Goal: Information Seeking & Learning: Learn about a topic

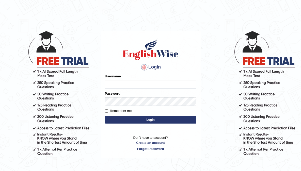
type input "aliahmad_parramatta"
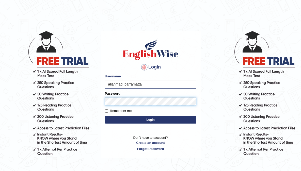
click at [105, 116] on button "Login" at bounding box center [150, 120] width 91 height 8
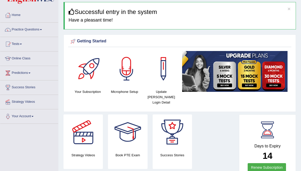
scroll to position [15, 0]
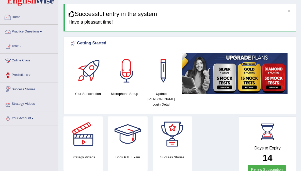
click at [43, 30] on link "Practice Questions" at bounding box center [29, 31] width 58 height 13
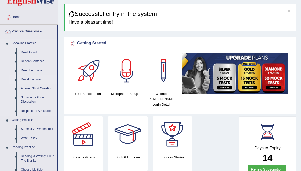
click at [32, 79] on link "Re-tell Lecture" at bounding box center [38, 79] width 38 height 9
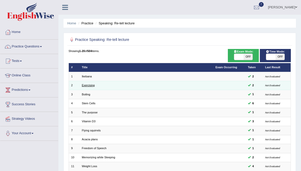
scroll to position [119, 0]
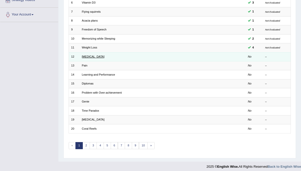
click at [89, 56] on link "Poor Posture" at bounding box center [93, 56] width 23 height 3
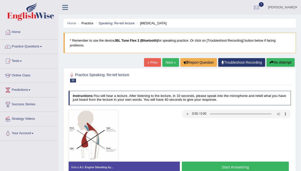
click at [202, 168] on button "Start Answering" at bounding box center [235, 167] width 107 height 11
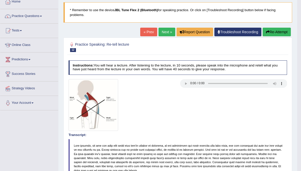
scroll to position [30, 0]
click at [268, 32] on button "Re-Attempt" at bounding box center [276, 32] width 28 height 9
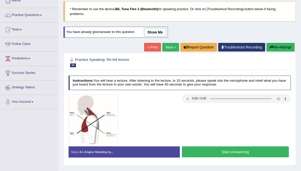
scroll to position [30, 0]
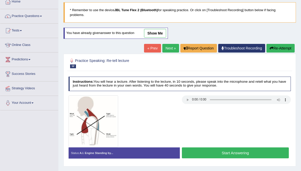
click at [231, 154] on button "Start Answering" at bounding box center [235, 152] width 107 height 11
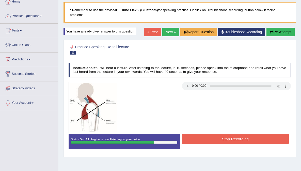
click at [227, 138] on button "Stop Recording" at bounding box center [235, 139] width 107 height 10
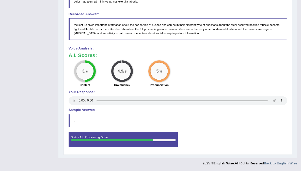
scroll to position [0, 0]
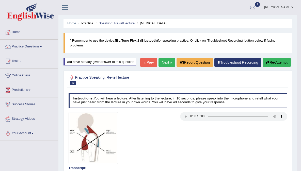
click at [266, 64] on icon "button" at bounding box center [268, 63] width 4 height 4
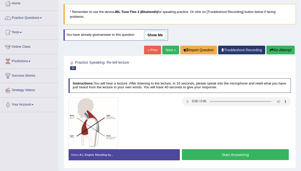
scroll to position [95, 0]
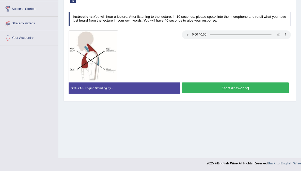
click at [244, 87] on button "Start Answering" at bounding box center [235, 87] width 107 height 11
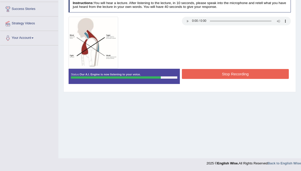
click at [213, 73] on button "Stop Recording" at bounding box center [235, 74] width 107 height 10
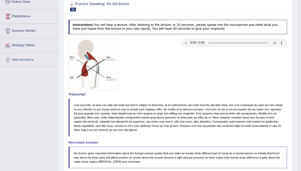
scroll to position [0, 0]
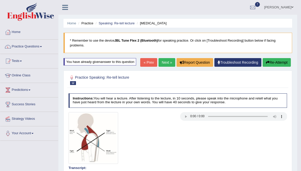
click at [168, 67] on link "Next »" at bounding box center [166, 62] width 17 height 9
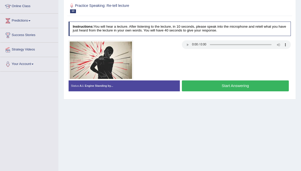
scroll to position [48, 0]
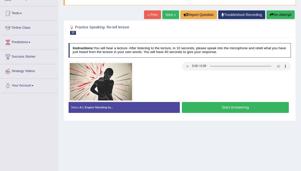
click at [209, 109] on button "Start Answering" at bounding box center [235, 107] width 107 height 11
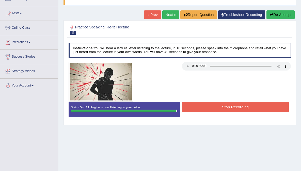
click at [209, 109] on button "Stop Recording" at bounding box center [235, 107] width 107 height 10
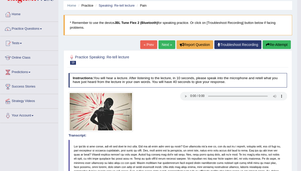
scroll to position [17, 0]
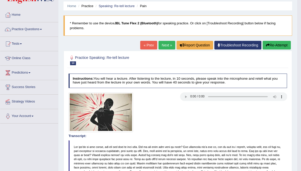
click at [162, 41] on link "Next »" at bounding box center [166, 45] width 17 height 9
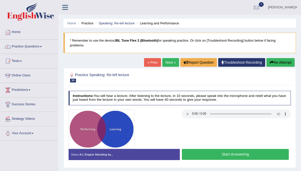
click at [208, 156] on button "Start Answering" at bounding box center [235, 154] width 107 height 11
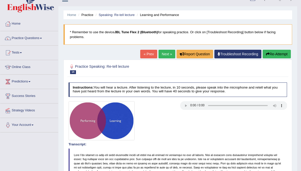
scroll to position [7, 0]
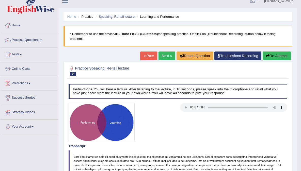
click at [166, 54] on link "Next »" at bounding box center [166, 56] width 17 height 9
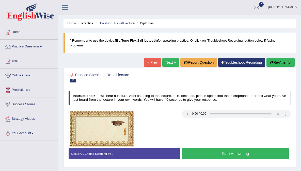
click at [199, 156] on button "Start Answering" at bounding box center [235, 153] width 107 height 11
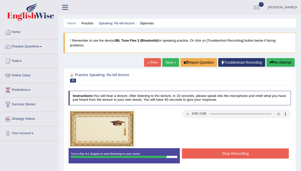
click at [199, 156] on button "Stop Recording" at bounding box center [235, 153] width 107 height 10
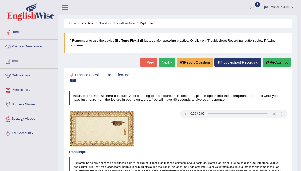
click at [17, 48] on link "Practice Questions" at bounding box center [29, 46] width 58 height 13
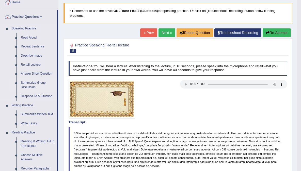
scroll to position [34, 0]
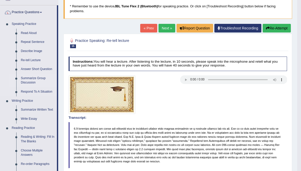
click at [27, 81] on link "Summarize Group Discussion" at bounding box center [38, 80] width 38 height 13
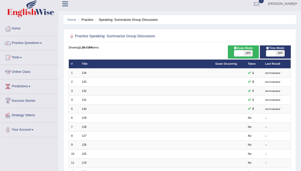
scroll to position [29, 0]
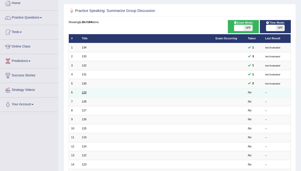
click at [85, 92] on link "129" at bounding box center [84, 92] width 5 height 3
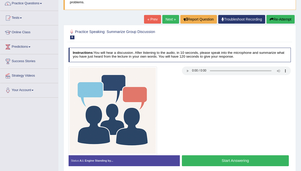
scroll to position [51, 0]
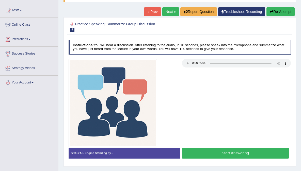
click at [240, 156] on button "Start Answering" at bounding box center [235, 153] width 107 height 11
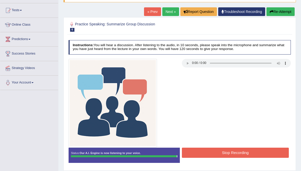
click at [240, 156] on button "Stop Recording" at bounding box center [235, 153] width 107 height 10
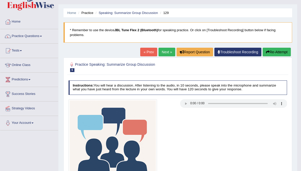
scroll to position [10, 0]
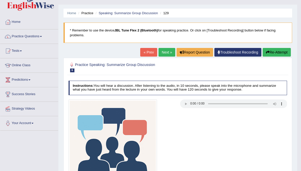
click at [271, 52] on button "Re-Attempt" at bounding box center [276, 52] width 28 height 9
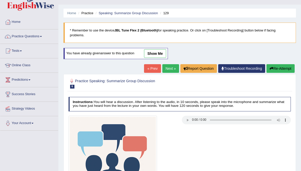
click at [272, 72] on button "Re-Attempt" at bounding box center [280, 68] width 28 height 9
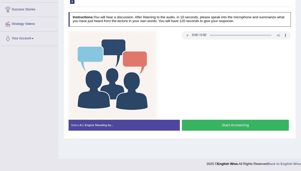
scroll to position [95, 0]
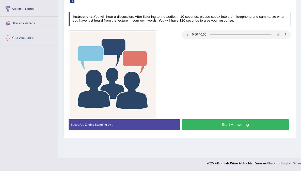
click at [213, 124] on button "Start Answering" at bounding box center [235, 124] width 107 height 11
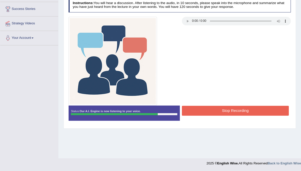
click at [214, 106] on button "Stop Recording" at bounding box center [235, 111] width 107 height 10
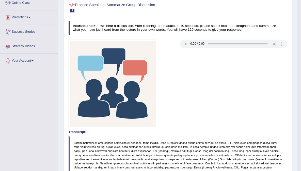
scroll to position [0, 0]
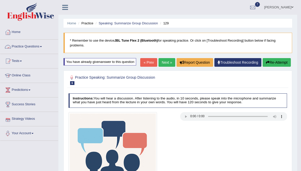
click at [32, 47] on link "Practice Questions" at bounding box center [29, 46] width 58 height 13
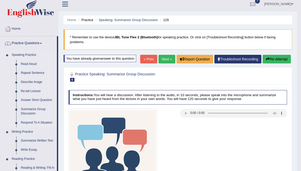
scroll to position [7, 0]
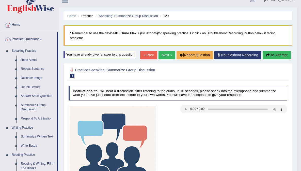
click at [37, 119] on link "Respond To A Situation" at bounding box center [38, 118] width 38 height 9
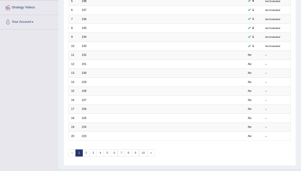
scroll to position [119, 0]
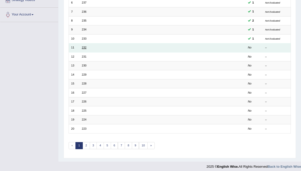
click at [86, 46] on link "232" at bounding box center [84, 47] width 5 height 3
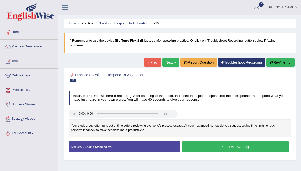
scroll to position [43, 0]
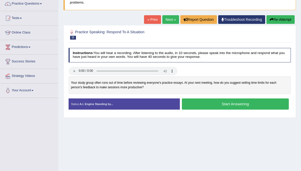
click at [199, 106] on button "Start Answering" at bounding box center [235, 103] width 107 height 11
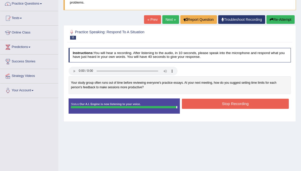
click at [188, 103] on button "Stop Recording" at bounding box center [235, 104] width 107 height 10
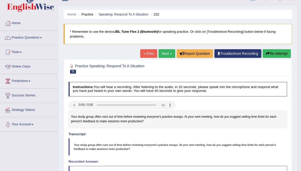
scroll to position [0, 0]
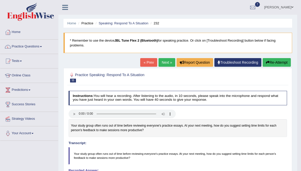
click at [163, 64] on link "Next »" at bounding box center [166, 62] width 17 height 9
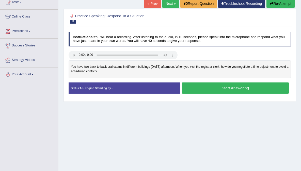
scroll to position [95, 0]
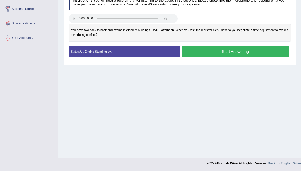
click at [189, 52] on button "Start Answering" at bounding box center [235, 51] width 107 height 11
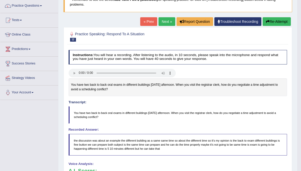
scroll to position [0, 0]
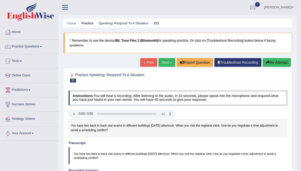
click at [269, 66] on button "Re-Attempt" at bounding box center [276, 62] width 28 height 9
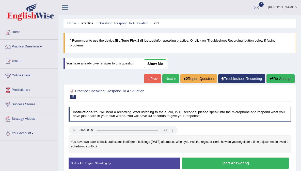
click at [190, 161] on button "Start Answering" at bounding box center [235, 163] width 107 height 11
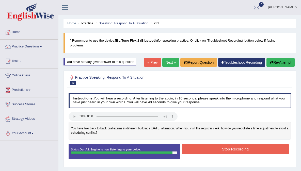
click at [206, 150] on button "Stop Recording" at bounding box center [235, 149] width 107 height 10
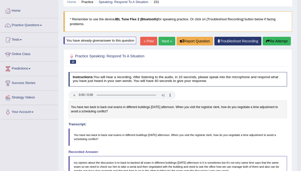
scroll to position [13, 0]
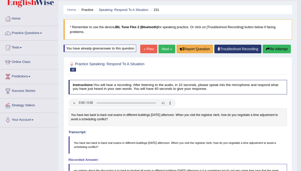
click at [163, 53] on link "Next »" at bounding box center [166, 49] width 17 height 9
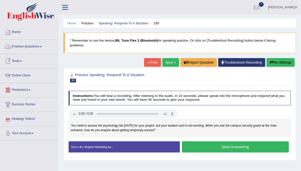
click at [39, 49] on link "Practice Questions" at bounding box center [29, 46] width 58 height 13
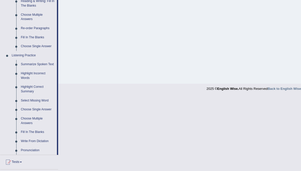
scroll to position [145, 0]
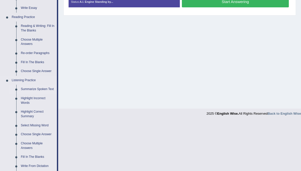
click at [42, 89] on link "Summarize Spoken Text" at bounding box center [38, 89] width 38 height 9
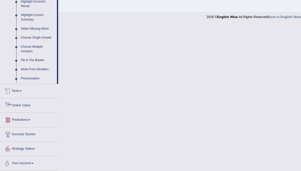
scroll to position [215, 0]
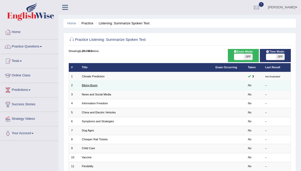
click at [84, 85] on link "Biking Boom" at bounding box center [90, 85] width 16 height 3
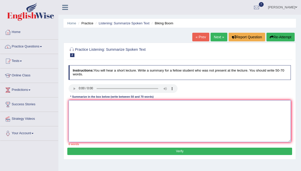
click at [86, 116] on textarea at bounding box center [180, 121] width 222 height 42
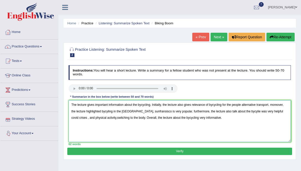
type textarea "The lecture gives important information about the bycycling. Initially, the lec…"
click at [69, 151] on button "Verify" at bounding box center [179, 151] width 224 height 7
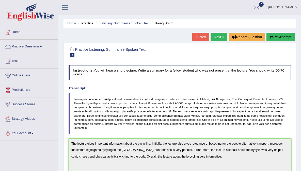
click at [38, 47] on link "Practice Questions" at bounding box center [29, 46] width 58 height 13
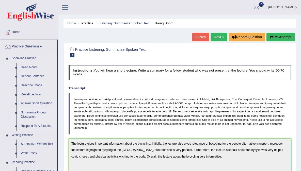
scroll to position [167, 0]
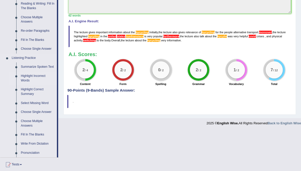
click at [34, 80] on link "Highlight Incorrect Words" at bounding box center [38, 78] width 38 height 13
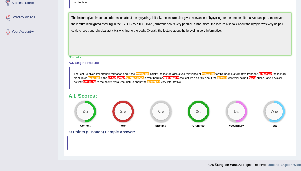
scroll to position [66, 0]
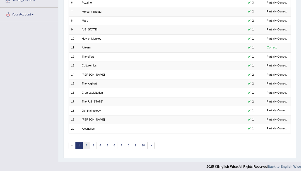
click at [87, 142] on link "2" at bounding box center [85, 145] width 7 height 7
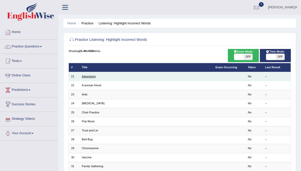
click at [89, 75] on link "Advertising" at bounding box center [89, 76] width 14 height 3
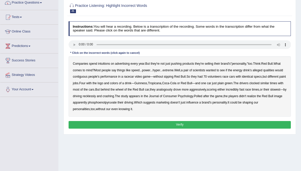
scroll to position [44, 0]
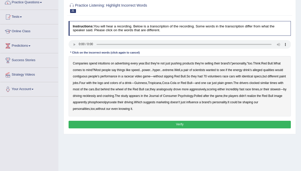
click at [105, 63] on b "intuitions" at bounding box center [104, 64] width 12 height 4
click at [87, 76] on b "contiguous" at bounding box center [80, 77] width 15 height 4
click at [172, 90] on b "analogously" at bounding box center [164, 90] width 16 height 4
click at [117, 101] on b "phosphoenolpyruvate" at bounding box center [102, 102] width 29 height 4
click at [138, 122] on button "Verify" at bounding box center [180, 124] width 222 height 7
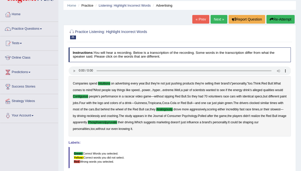
scroll to position [0, 0]
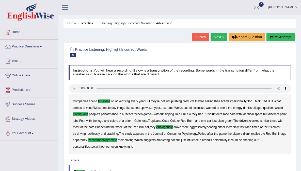
click at [219, 37] on link "Next »" at bounding box center [218, 37] width 17 height 9
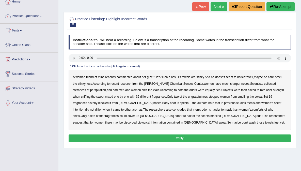
scroll to position [31, 0]
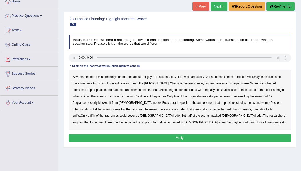
click at [86, 88] on b "sternness" at bounding box center [79, 90] width 13 height 4
click at [193, 97] on b "ungratefulness" at bounding box center [198, 97] width 20 height 4
click at [137, 121] on b "discorded" at bounding box center [130, 123] width 13 height 4
click at [152, 136] on button "Verify" at bounding box center [180, 137] width 222 height 7
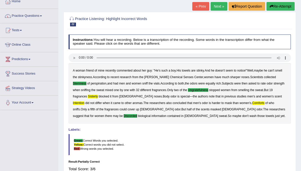
click at [284, 10] on button "Re-Attempt" at bounding box center [280, 6] width 28 height 9
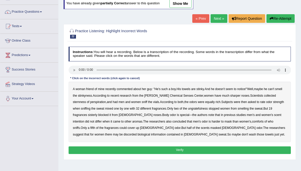
scroll to position [37, 0]
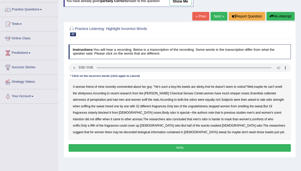
click at [86, 98] on b "sternness" at bounding box center [79, 100] width 13 height 4
click at [188, 106] on b "ungratefulness" at bounding box center [198, 107] width 20 height 4
click at [252, 120] on b "comforts" at bounding box center [258, 119] width 12 height 4
click at [137, 130] on b "discorded" at bounding box center [130, 132] width 13 height 4
click at [152, 151] on div "Instructions: You will hear a recording. Below is a transcription of the record…" at bounding box center [179, 98] width 224 height 113
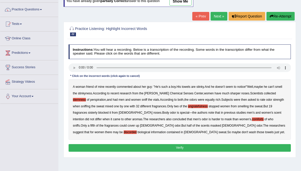
click at [154, 144] on button "Verify" at bounding box center [180, 147] width 222 height 7
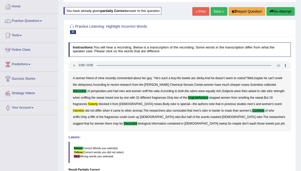
scroll to position [2, 0]
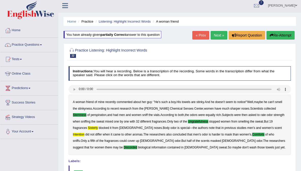
click at [216, 36] on link "Next »" at bounding box center [218, 35] width 17 height 9
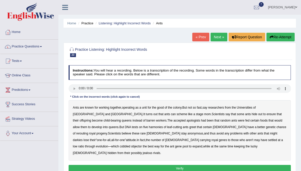
click at [186, 120] on b "apologists" at bounding box center [193, 121] width 14 height 4
click at [149, 128] on b "harmonies" at bounding box center [156, 127] width 14 height 4
click at [88, 132] on b "rerouting" at bounding box center [82, 134] width 12 height 4
click at [82, 138] on b "darkies" at bounding box center [78, 140] width 10 height 4
click at [176, 165] on button "Verify" at bounding box center [180, 168] width 222 height 7
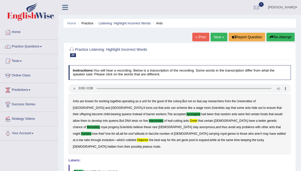
click at [222, 37] on link "Next »" at bounding box center [218, 37] width 17 height 9
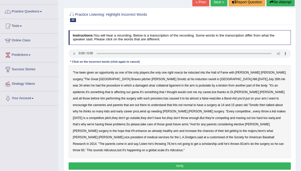
scroll to position [35, 0]
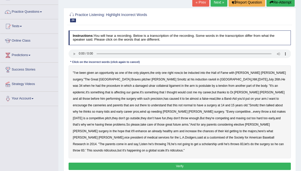
click at [198, 87] on b "postulate" at bounding box center [204, 86] width 12 height 4
click at [269, 98] on b "want" at bounding box center [272, 99] width 6 height 4
click at [124, 163] on button "Verify" at bounding box center [180, 166] width 222 height 7
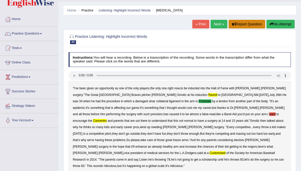
scroll to position [0, 0]
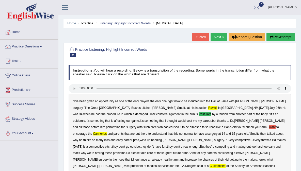
click at [288, 7] on link "Ali Ahmad Shafai" at bounding box center [282, 6] width 37 height 13
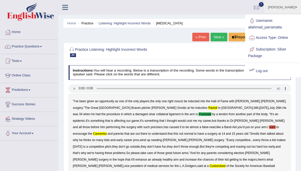
click at [264, 71] on link "Log out" at bounding box center [272, 71] width 55 height 12
